Goal: Transaction & Acquisition: Obtain resource

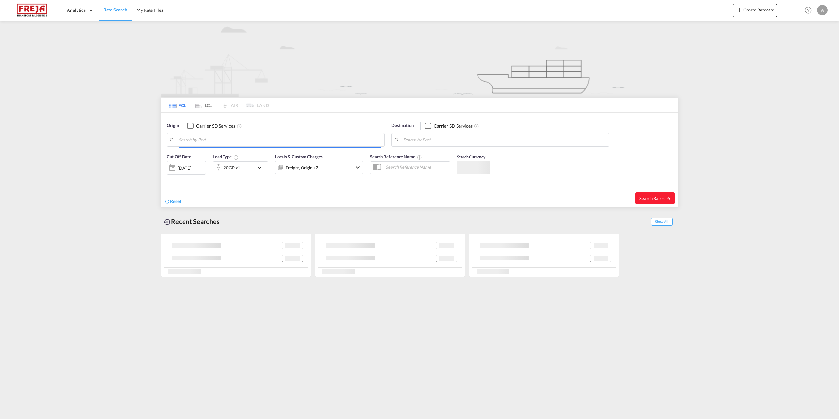
type input "[GEOGRAPHIC_DATA], [GEOGRAPHIC_DATA]"
type input "Hamad, QAHMD"
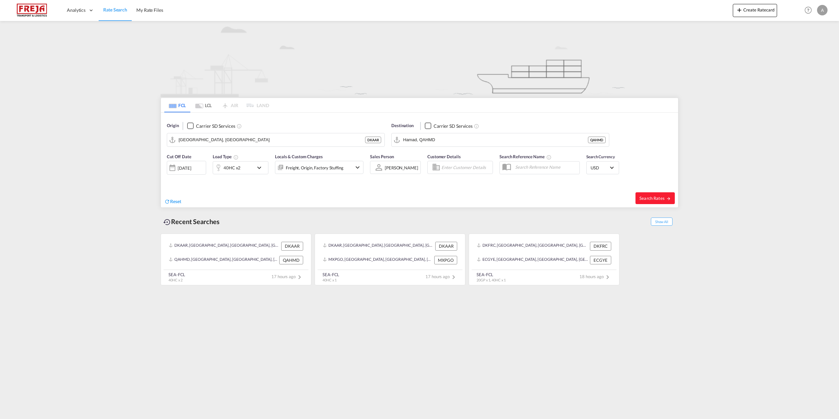
click at [202, 103] on md-tab-item "LCL" at bounding box center [203, 105] width 26 height 14
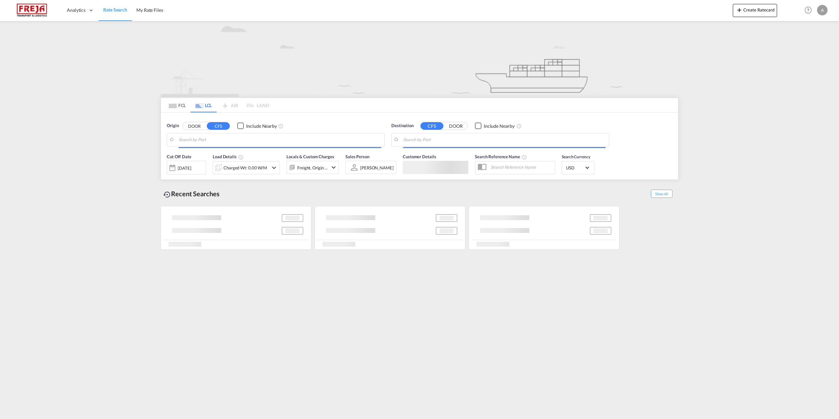
type input "DK-6700, [GEOGRAPHIC_DATA], Grundtvigs, Jerne, Treenigheds, [GEOGRAPHIC_DATA], …"
type input "[GEOGRAPHIC_DATA], SGSIN"
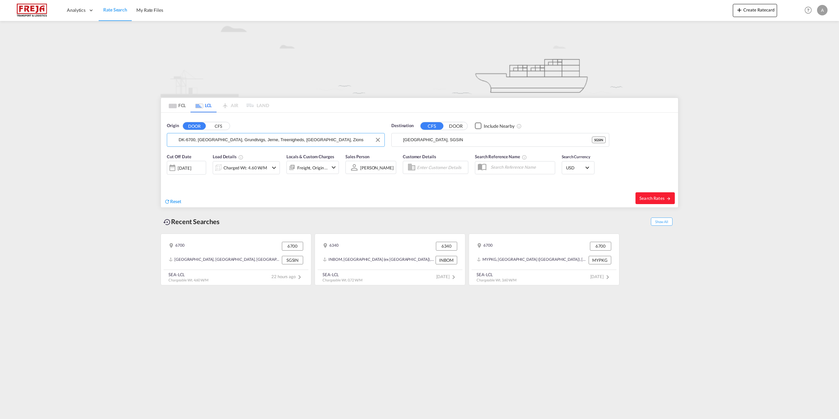
click at [194, 135] on input "DK-6700, [GEOGRAPHIC_DATA], Grundtvigs, Jerne, Treenigheds, [GEOGRAPHIC_DATA], …" at bounding box center [280, 140] width 203 height 10
click at [213, 157] on div "Albæk-Lyngså, Bad... , 9352 [GEOGRAPHIC_DATA] [GEOGRAPHIC_DATA]-9352" at bounding box center [229, 158] width 125 height 20
type input "DK-9352, [GEOGRAPHIC_DATA], [GEOGRAPHIC_DATA], [GEOGRAPHIC_DATA], [GEOGRAPHIC_D…"
drag, startPoint x: 473, startPoint y: 138, endPoint x: 323, endPoint y: 129, distance: 150.1
click at [323, 129] on div "Origin DOOR CFS DK-9352, [GEOGRAPHIC_DATA], [GEOGRAPHIC_DATA], [GEOGRAPHIC_DATA…" at bounding box center [419, 131] width 517 height 37
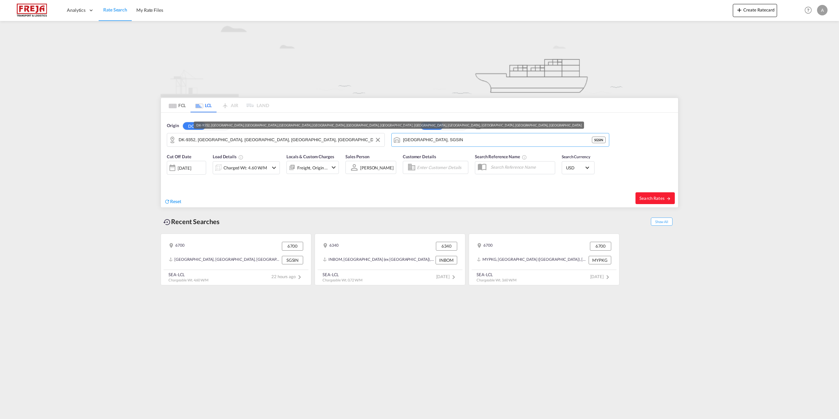
drag, startPoint x: 453, startPoint y: 142, endPoint x: 358, endPoint y: 137, distance: 94.9
click at [358, 137] on div "Origin DOOR CFS DK-9352, [GEOGRAPHIC_DATA], [GEOGRAPHIC_DATA], [GEOGRAPHIC_DATA…" at bounding box center [419, 131] width 517 height 37
paste input "Caucedo"
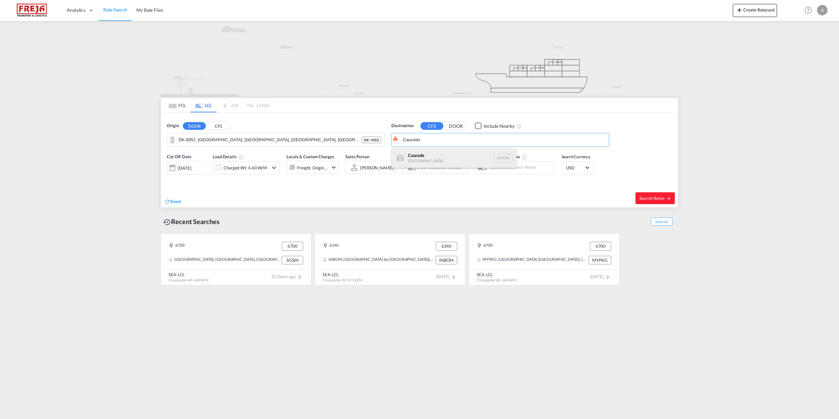
click at [436, 156] on div "Caucedo [GEOGRAPHIC_DATA] DOCAU" at bounding box center [454, 158] width 125 height 20
type input "Caucedo, DOCAU"
click at [276, 166] on md-icon "icon-chevron-down" at bounding box center [274, 168] width 8 height 8
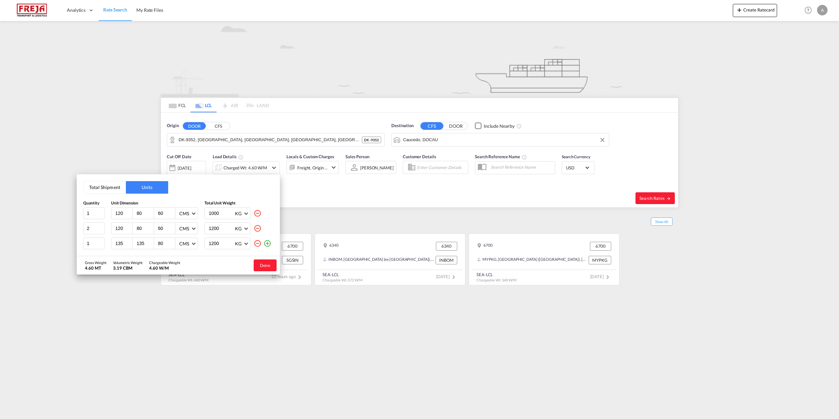
click at [260, 243] on md-icon "icon-minus-circle-outline" at bounding box center [258, 244] width 8 height 8
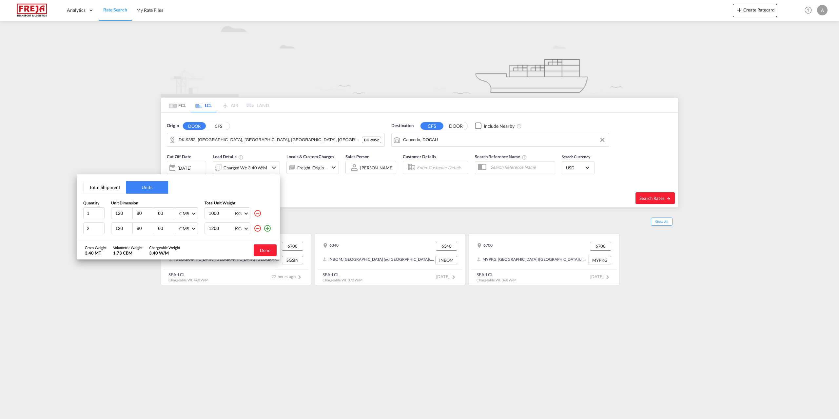
click at [259, 230] on md-icon "icon-minus-circle-outline" at bounding box center [258, 229] width 8 height 8
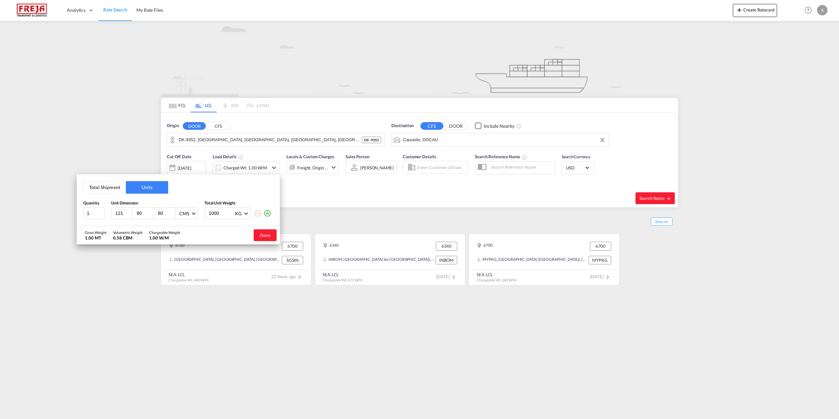
drag, startPoint x: 130, startPoint y: 212, endPoint x: 82, endPoint y: 216, distance: 48.0
click at [115, 216] on input "121" at bounding box center [124, 213] width 18 height 6
type input "1"
type input "260"
type input "210"
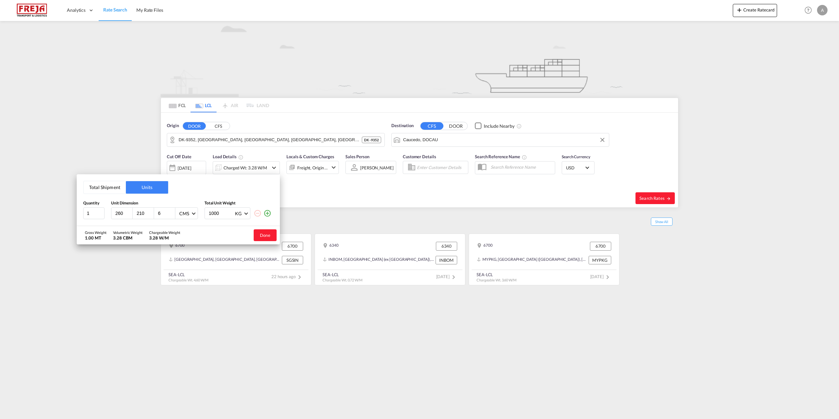
type input "60"
type input "1100"
click at [266, 241] on button "Done" at bounding box center [265, 235] width 23 height 12
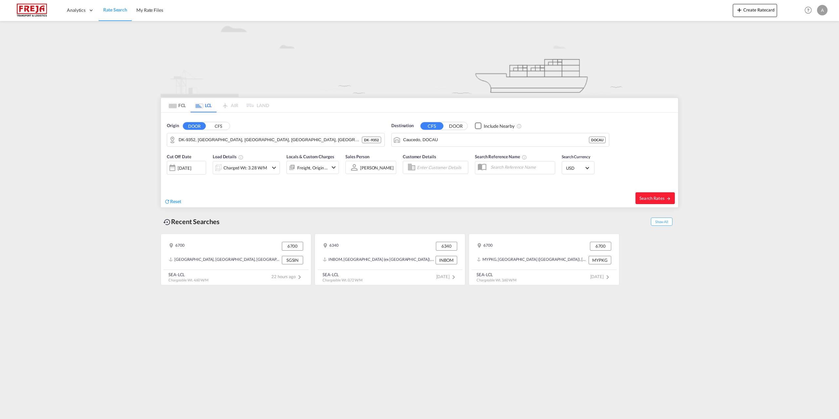
click at [587, 169] on span "Select Currency: $ USDUnited States Dollar" at bounding box center [587, 168] width 4 height 4
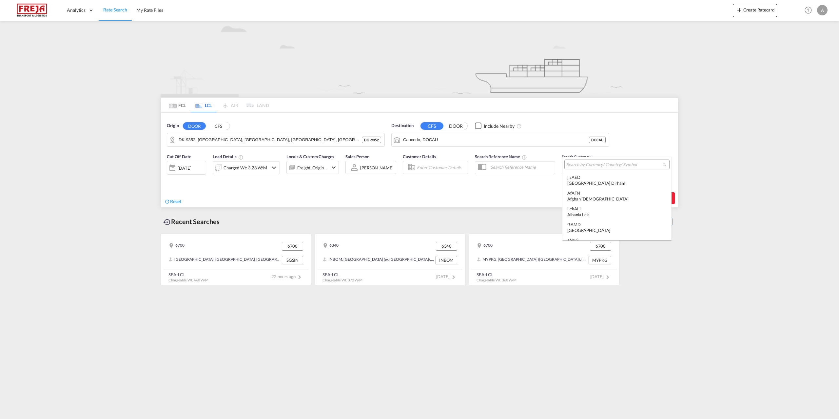
scroll to position [2263, 0]
type md-option "USD"
click at [583, 164] on input "search" at bounding box center [614, 165] width 96 height 6
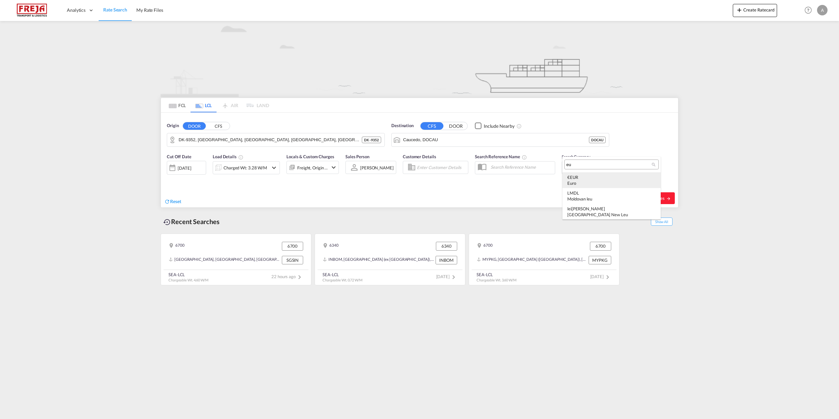
type input "eu"
click at [578, 181] on div "Euro" at bounding box center [611, 183] width 89 height 6
click at [649, 198] on span "Search Rates" at bounding box center [655, 198] width 31 height 5
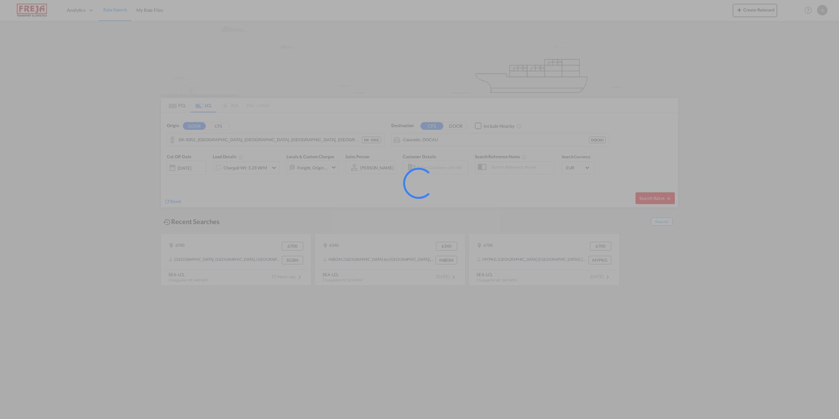
type input "9352 to DOCAU / [DATE]"
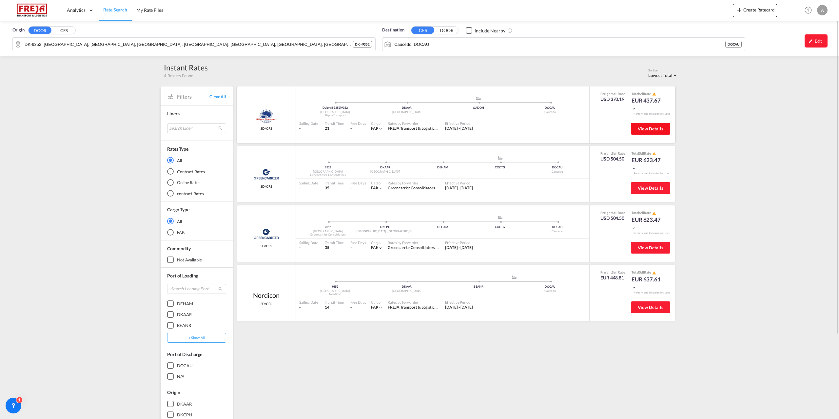
click at [654, 130] on span "View Details" at bounding box center [651, 128] width 26 height 5
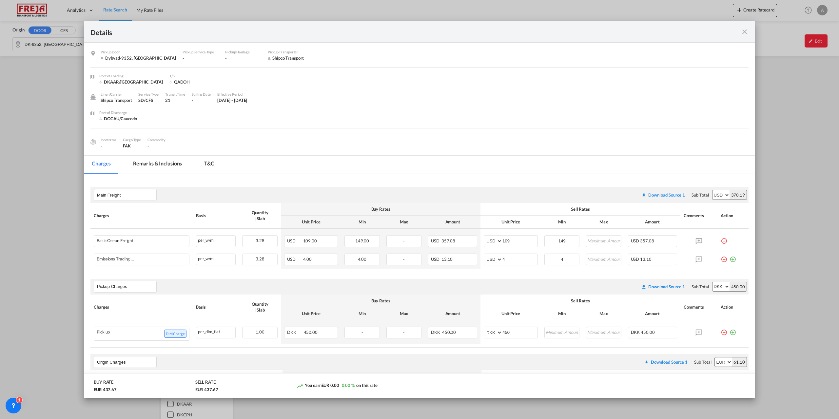
drag, startPoint x: 745, startPoint y: 25, endPoint x: 742, endPoint y: 28, distance: 4.0
click at [744, 25] on div "Details" at bounding box center [419, 32] width 671 height 22
click at [743, 30] on md-icon "icon-close fg-AAA8AD m-0 cursor" at bounding box center [745, 32] width 8 height 8
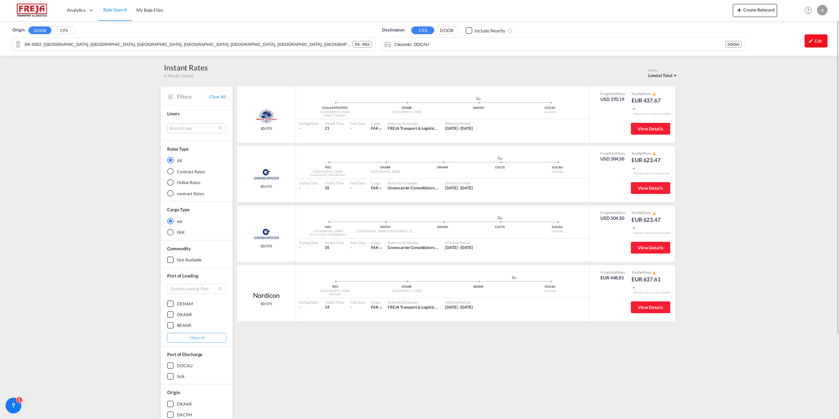
click at [819, 40] on div "Edit" at bounding box center [816, 40] width 23 height 13
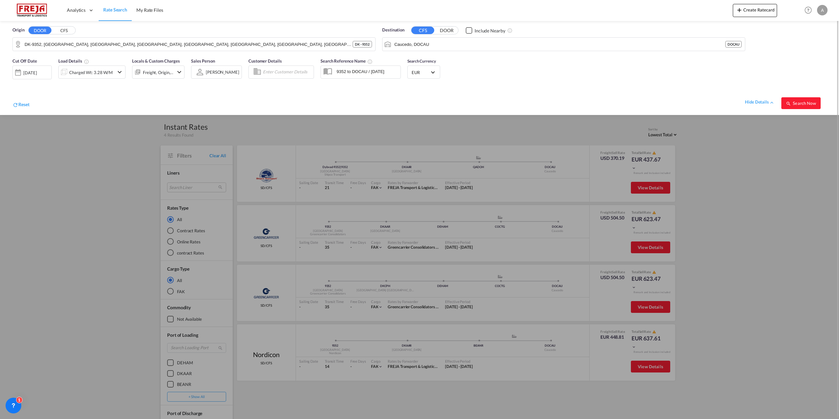
click at [431, 72] on md-select-value "EUR" at bounding box center [424, 72] width 26 height 9
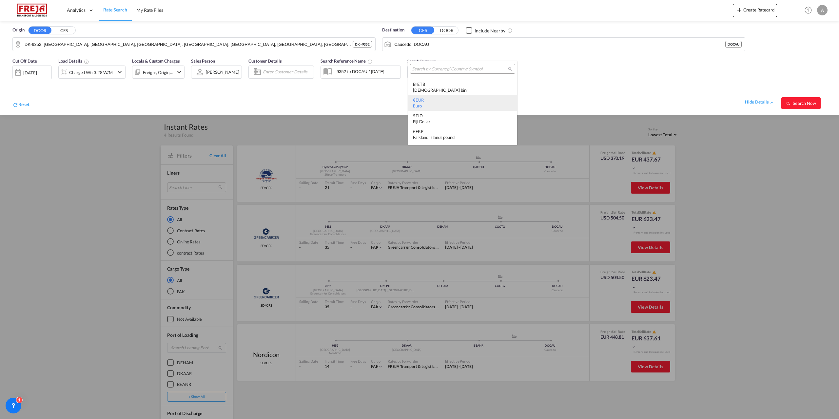
scroll to position [593, 0]
click at [452, 67] on input "search" at bounding box center [460, 69] width 96 height 6
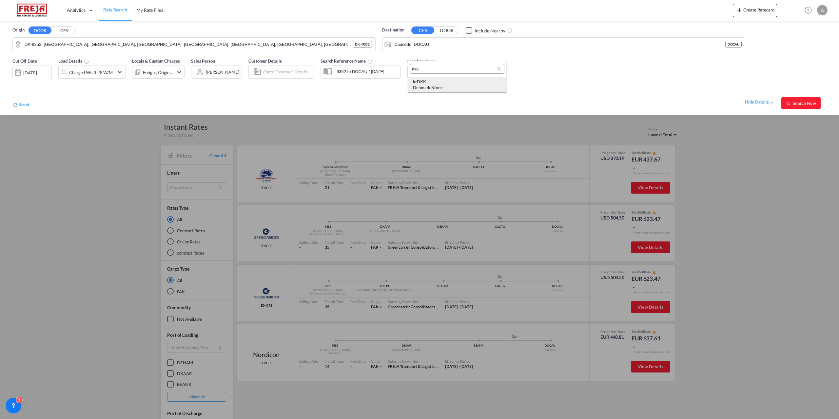
type input "dkk"
click at [447, 89] on div "Denmark Krone" at bounding box center [457, 88] width 89 height 6
click at [807, 105] on span "Search Now" at bounding box center [801, 103] width 30 height 5
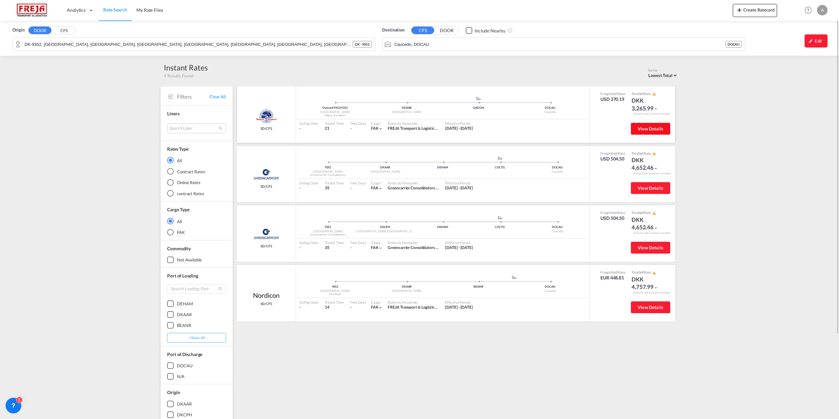
click at [657, 127] on span "View Details" at bounding box center [651, 128] width 26 height 5
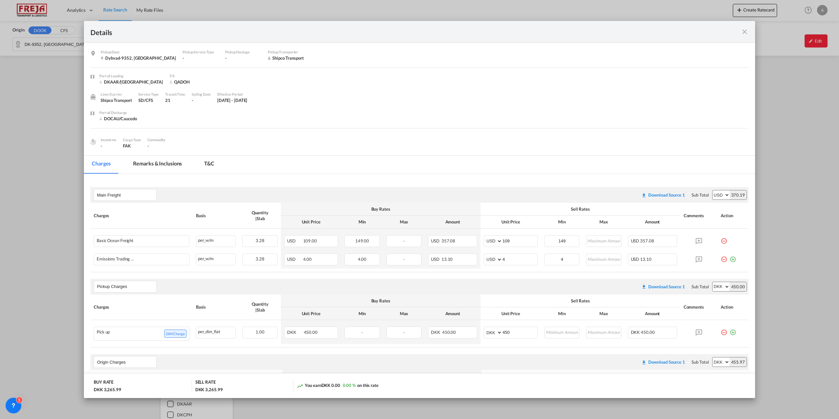
click at [746, 30] on md-icon "icon-close fg-AAA8AD m-0 cursor" at bounding box center [745, 32] width 8 height 8
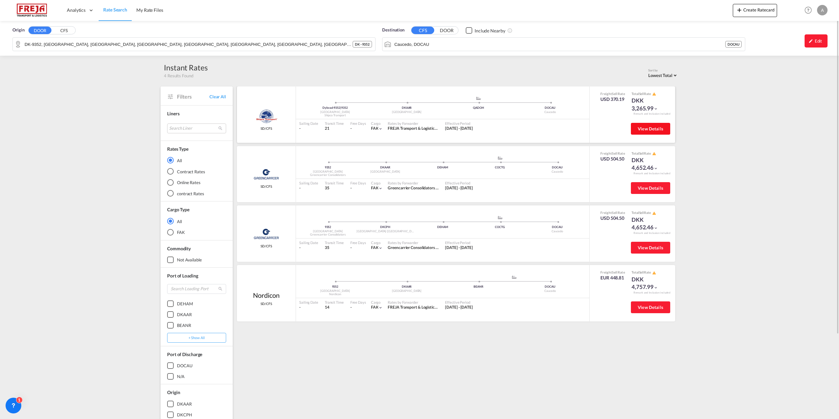
click at [641, 128] on span "View Details" at bounding box center [651, 128] width 26 height 5
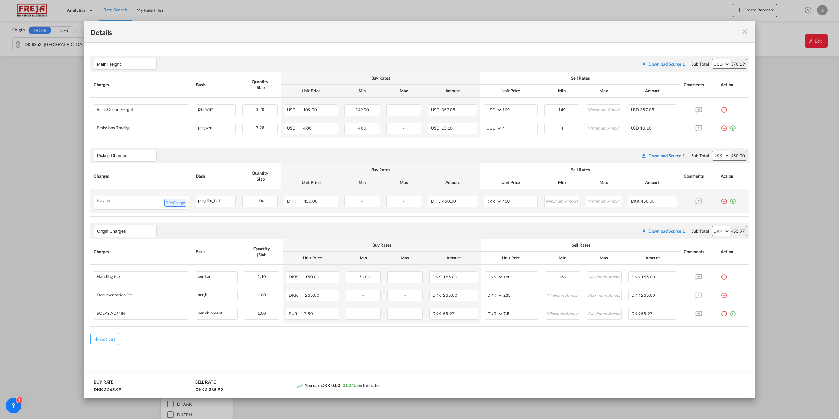
scroll to position [134, 0]
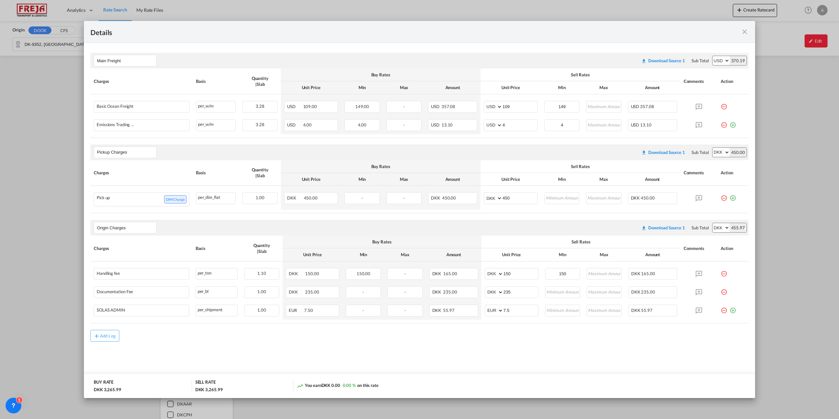
click at [744, 29] on md-icon "icon-close fg-AAA8AD m-0 cursor" at bounding box center [745, 32] width 8 height 8
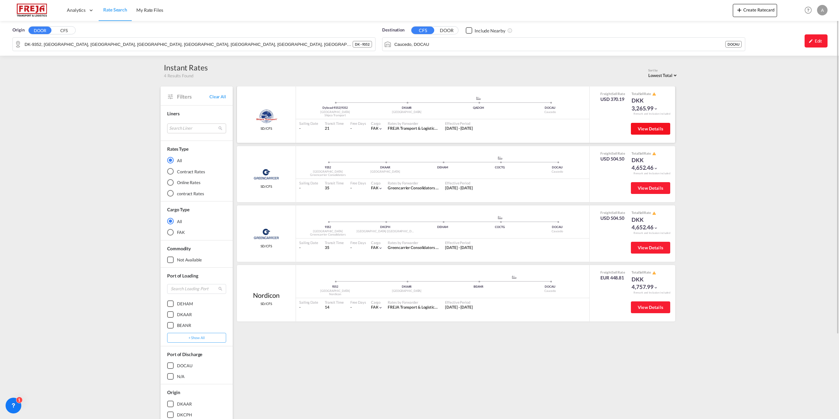
click at [642, 126] on span "View Details" at bounding box center [651, 128] width 26 height 5
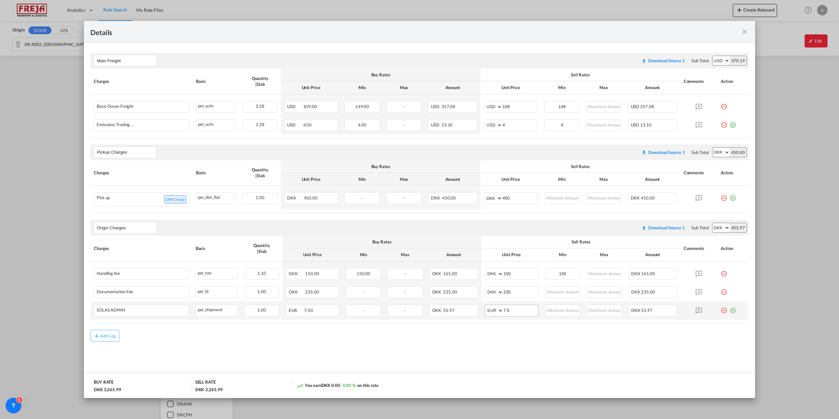
scroll to position [0, 0]
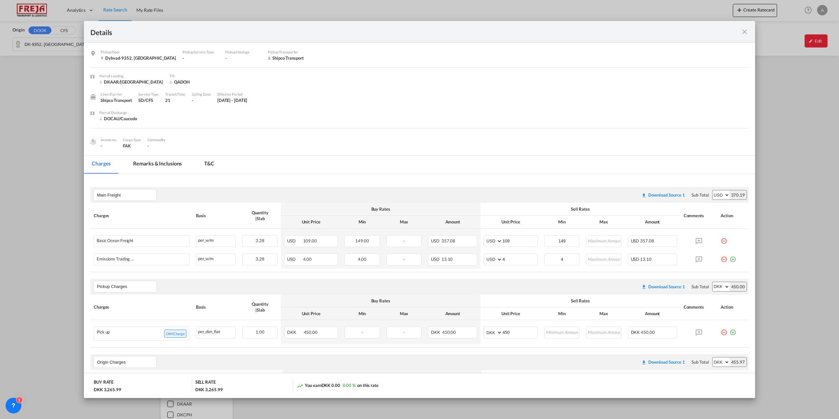
click at [741, 33] on md-icon "icon-close fg-AAA8AD m-0 cursor" at bounding box center [745, 32] width 8 height 8
